Goal: Find specific page/section: Find specific page/section

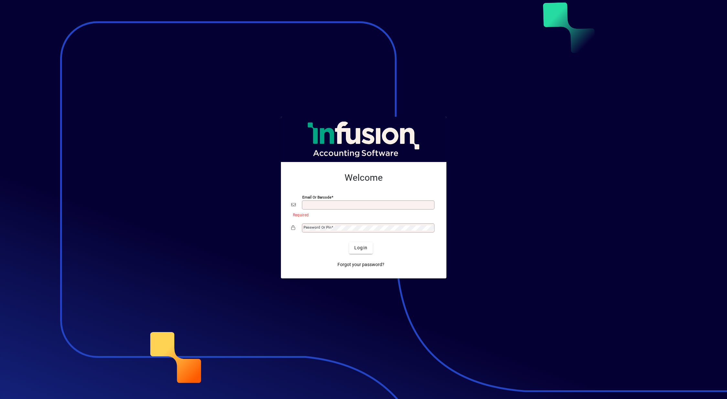
click at [342, 203] on input "Email or Barcode" at bounding box center [369, 204] width 131 height 5
click at [349, 242] on button "Login" at bounding box center [361, 248] width 24 height 12
type input "**********"
click at [363, 251] on span "Login" at bounding box center [360, 247] width 13 height 7
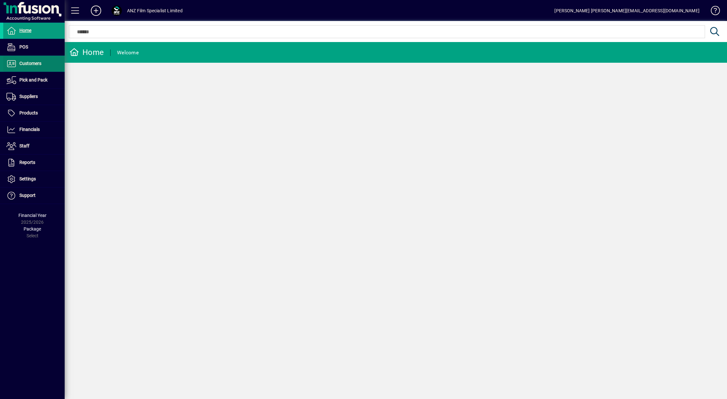
drag, startPoint x: 0, startPoint y: 0, endPoint x: 39, endPoint y: 67, distance: 78.0
click at [39, 67] on span "Customers" at bounding box center [22, 64] width 38 height 8
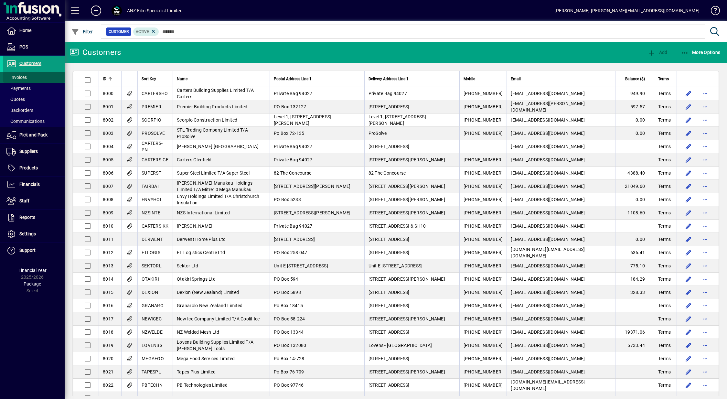
click at [29, 75] on span at bounding box center [33, 78] width 61 height 16
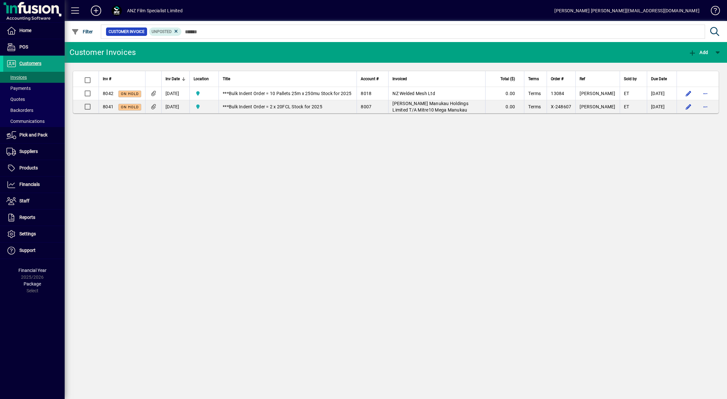
click at [393, 263] on div "Customer Invoices Add Inv # Inv Date Location Title Account # Invoiced Total ($…" at bounding box center [396, 220] width 663 height 357
click at [38, 65] on span "Customers" at bounding box center [30, 63] width 22 height 5
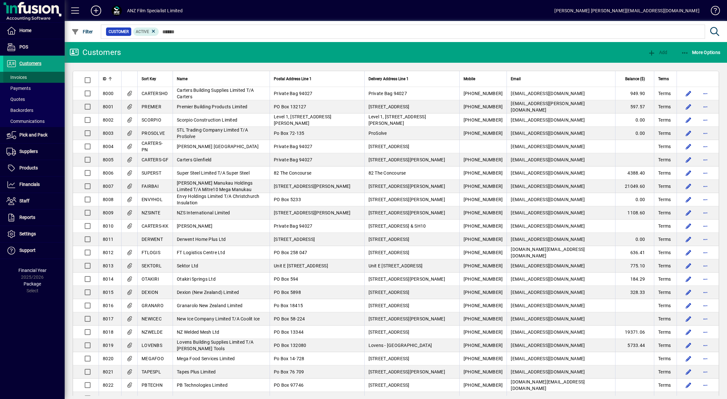
click at [31, 72] on span at bounding box center [33, 78] width 61 height 16
